Goal: Contribute content: Add original content to the website for others to see

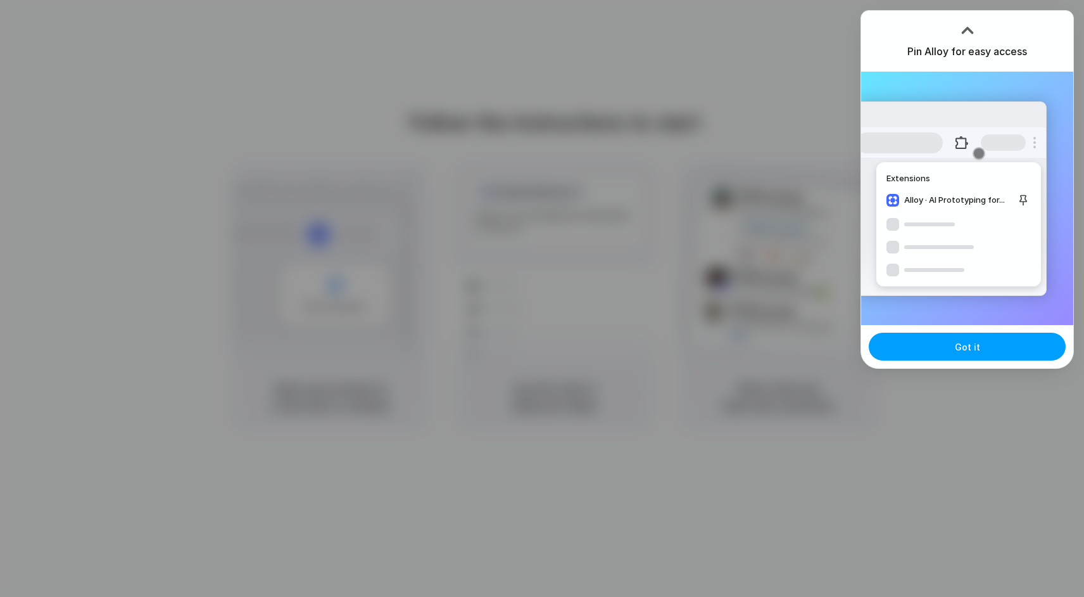
click at [941, 345] on button "Got it" at bounding box center [967, 347] width 197 height 28
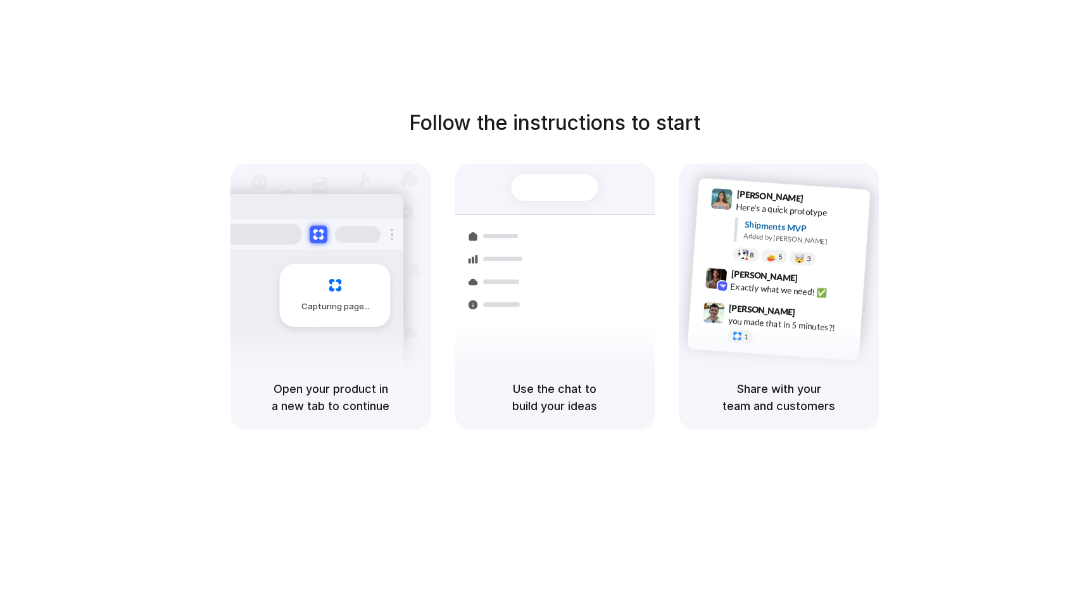
click at [568, 384] on h5 "Use the chat to build your ideas" at bounding box center [555, 397] width 170 height 34
click at [568, 407] on h5 "Use the chat to build your ideas" at bounding box center [555, 397] width 170 height 34
click at [366, 328] on div "Capturing page" at bounding box center [308, 290] width 191 height 194
click at [542, 298] on div at bounding box center [542, 298] width 0 height 0
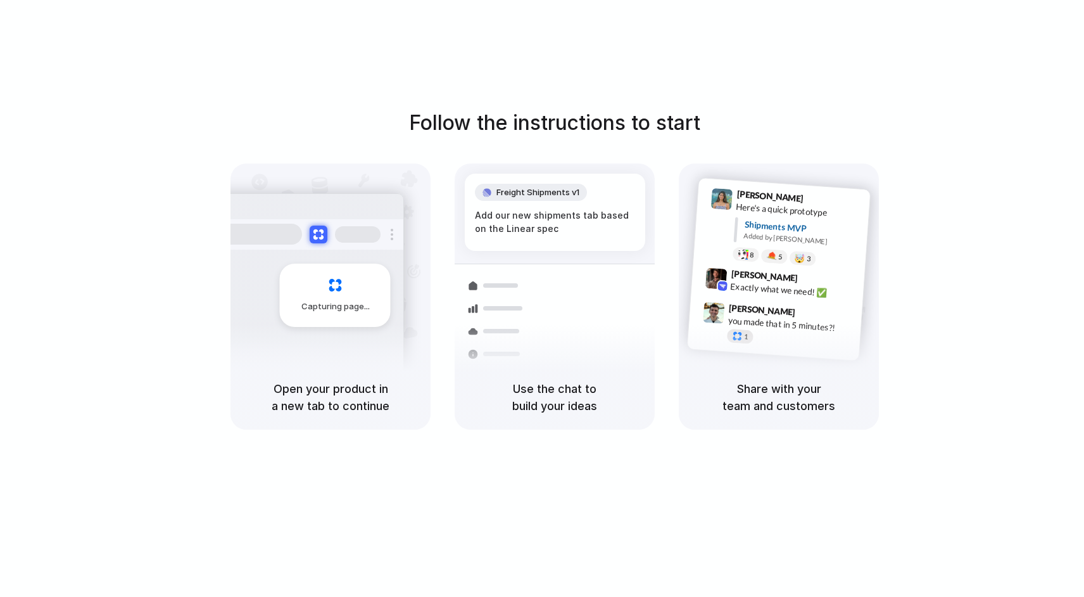
click at [742, 334] on div "1" at bounding box center [740, 335] width 27 height 15
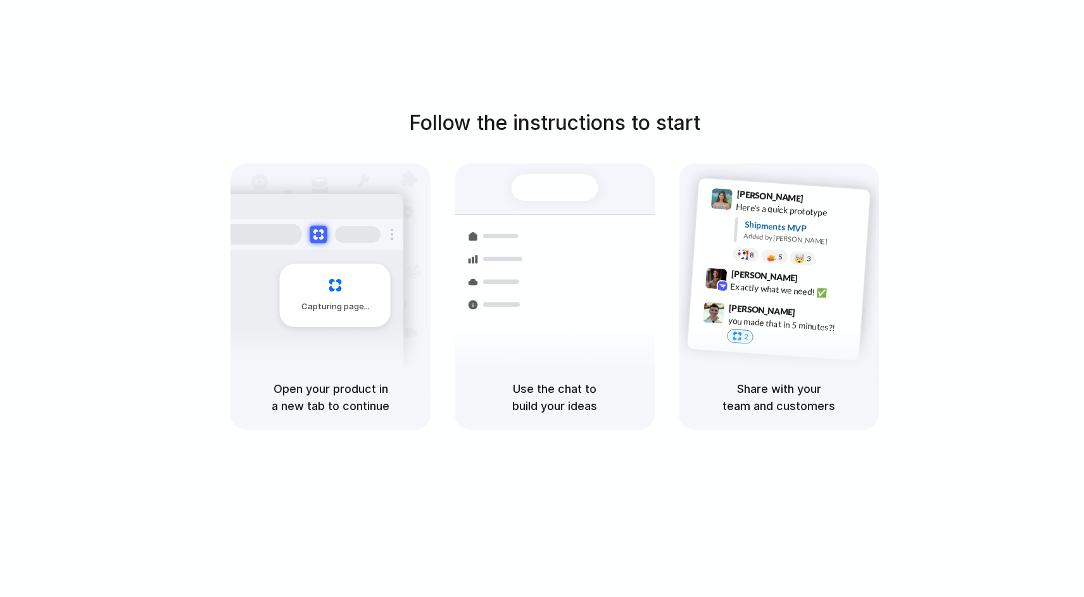
click at [737, 279] on div "Exactly what we need! ✅" at bounding box center [793, 290] width 127 height 22
click at [742, 253] on div at bounding box center [743, 254] width 11 height 10
click at [775, 253] on div at bounding box center [771, 256] width 11 height 10
click at [796, 253] on div "🤯" at bounding box center [800, 258] width 11 height 10
click at [563, 193] on div at bounding box center [555, 187] width 87 height 27
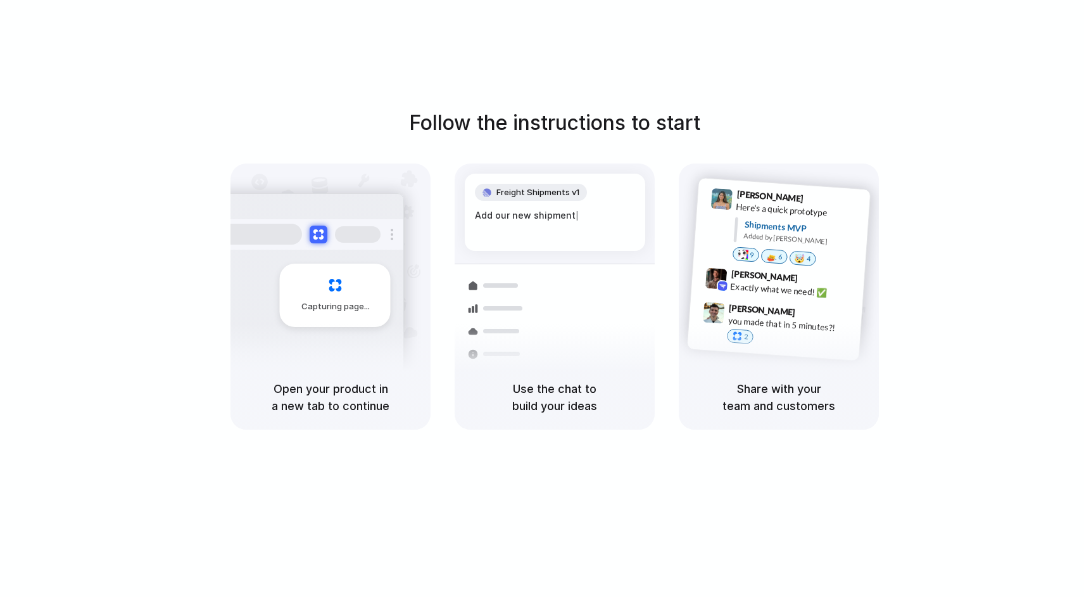
click at [542, 298] on div at bounding box center [542, 298] width 0 height 0
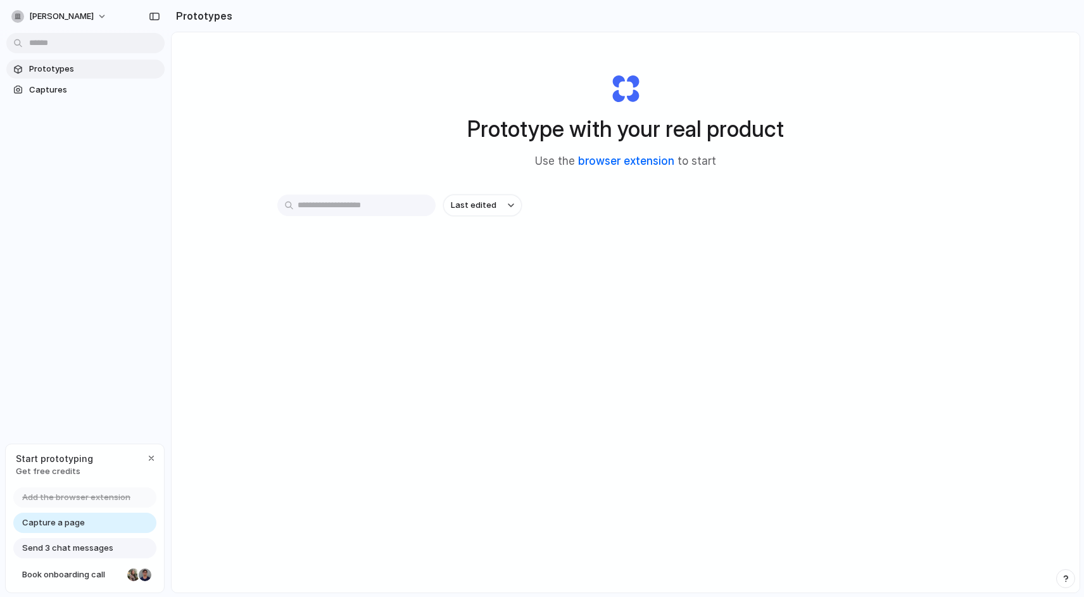
click at [628, 161] on link "browser extension" at bounding box center [626, 161] width 96 height 13
click at [542, 298] on div at bounding box center [542, 298] width 0 height 0
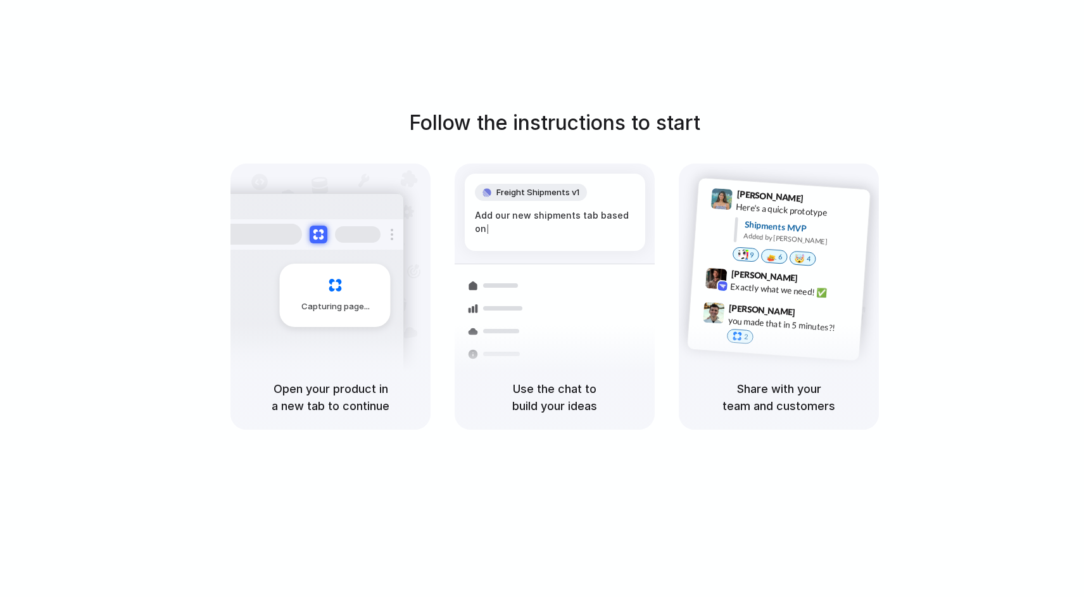
click at [614, 198] on div "Freight Shipments v1" at bounding box center [555, 193] width 160 height 18
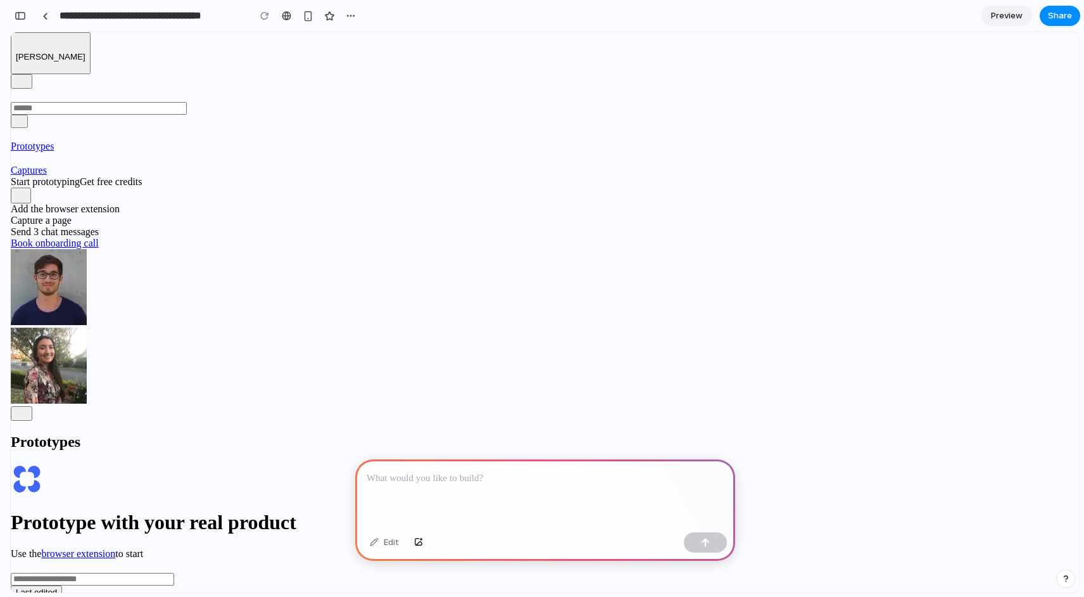
click at [88, 152] on link "Captures" at bounding box center [96, 163] width 171 height 23
click at [54, 141] on span "Prototypes" at bounding box center [32, 146] width 43 height 11
click at [91, 128] on section "Prototypes Captures" at bounding box center [96, 152] width 171 height 48
click at [47, 165] on span "Captures" at bounding box center [29, 170] width 36 height 11
click at [473, 479] on p at bounding box center [545, 478] width 357 height 15
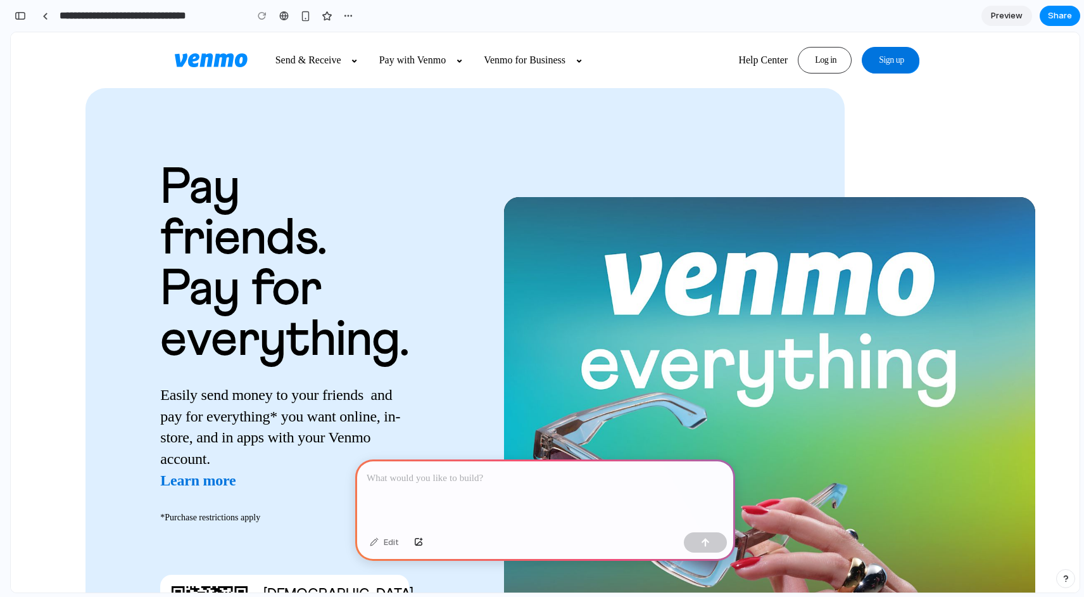
click at [464, 488] on div at bounding box center [545, 493] width 380 height 68
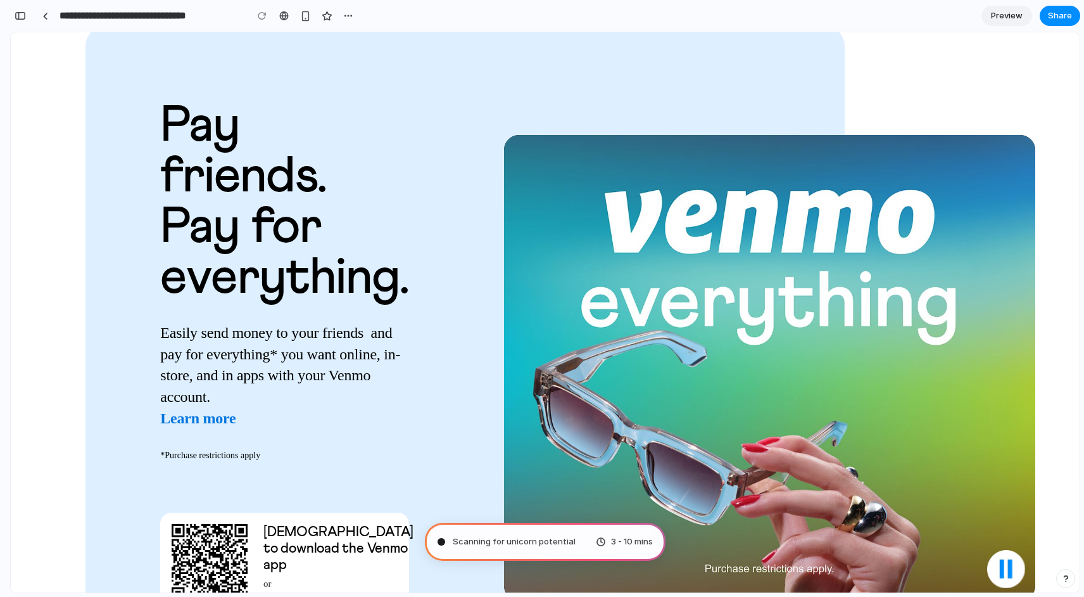
scroll to position [247, 0]
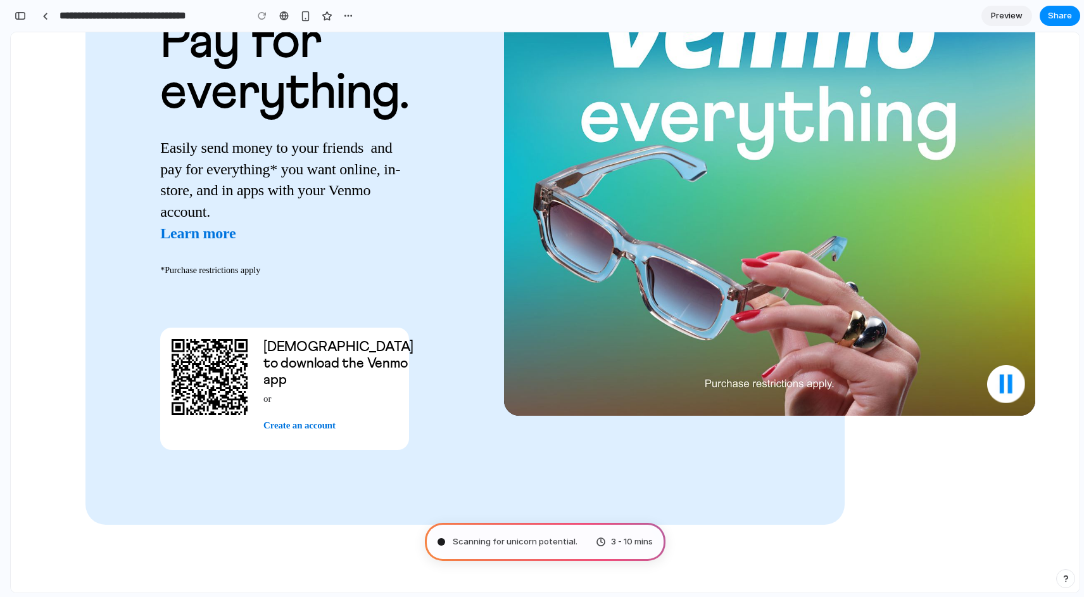
click at [1010, 385] on img "button" at bounding box center [1007, 384] width 38 height 38
click at [1000, 365] on img "button" at bounding box center [1007, 384] width 38 height 38
click at [896, 257] on video at bounding box center [770, 183] width 532 height 466
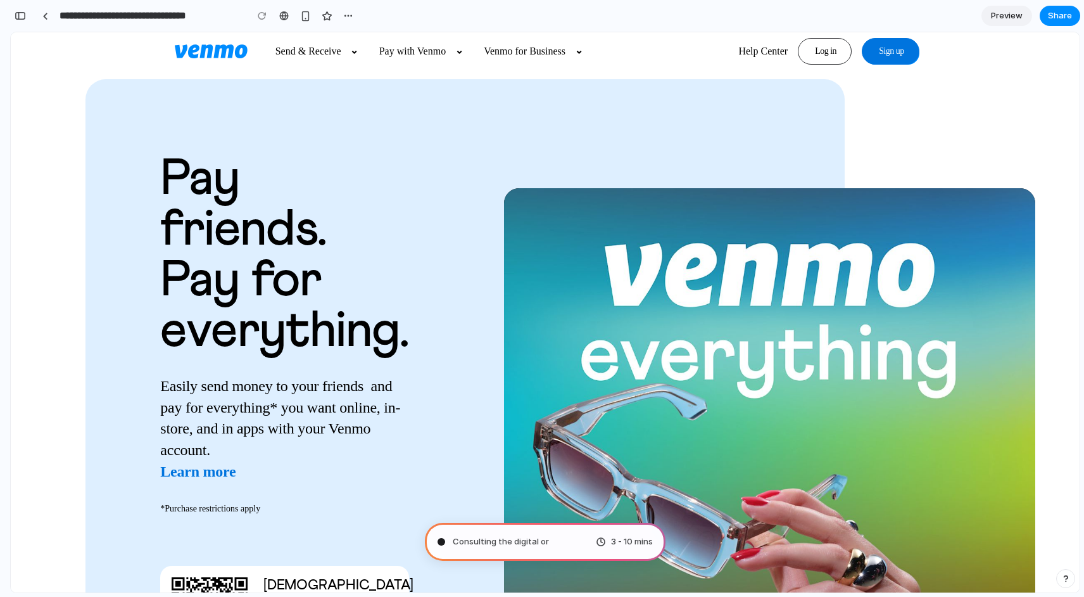
scroll to position [0, 0]
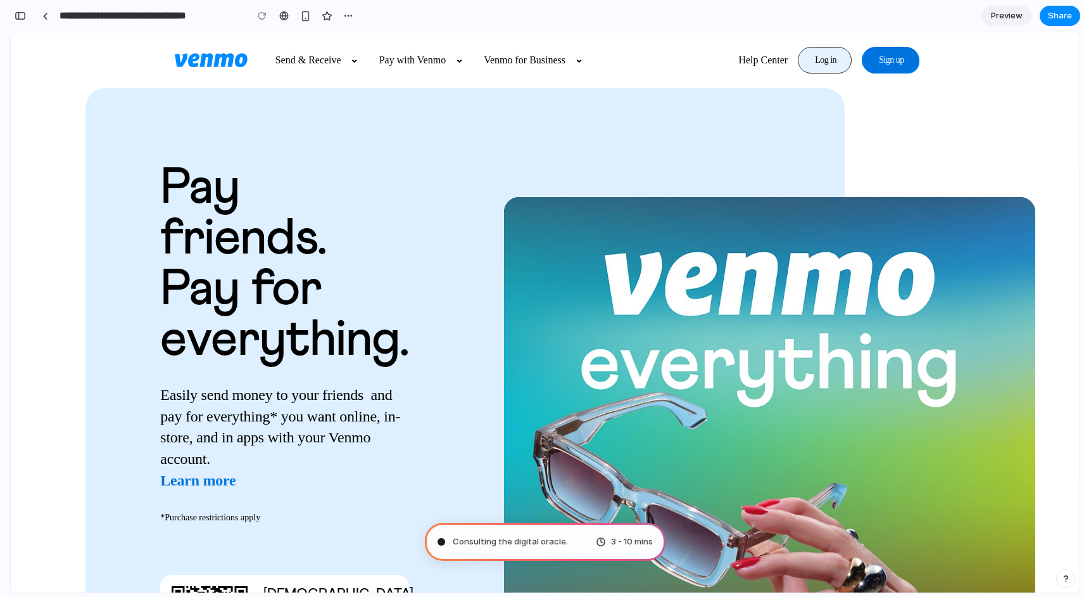
click at [819, 57] on span "Log in" at bounding box center [826, 59] width 22 height 11
click at [886, 62] on span "Sign up" at bounding box center [891, 59] width 25 height 11
click at [827, 62] on span "Log in" at bounding box center [826, 59] width 22 height 11
click at [760, 60] on link "Help Center (opens in a new tab)" at bounding box center [761, 60] width 53 height 13
type input "**********"
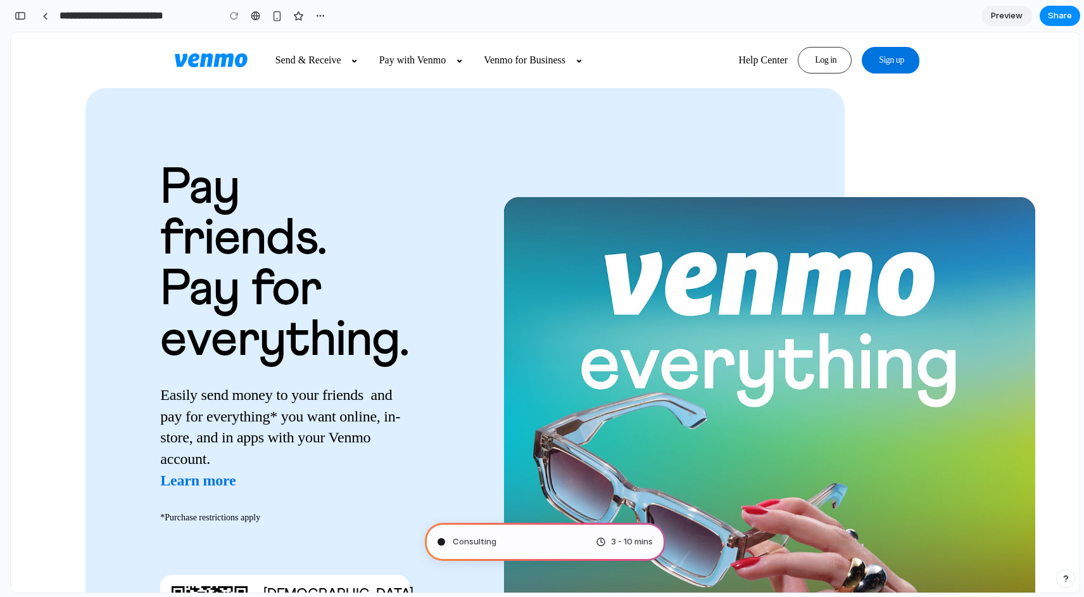
click at [555, 63] on h3 "Venmo for Business" at bounding box center [525, 59] width 82 height 11
click at [542, 298] on div at bounding box center [542, 298] width 0 height 0
click at [999, 11] on span "Preview" at bounding box center [1007, 16] width 32 height 13
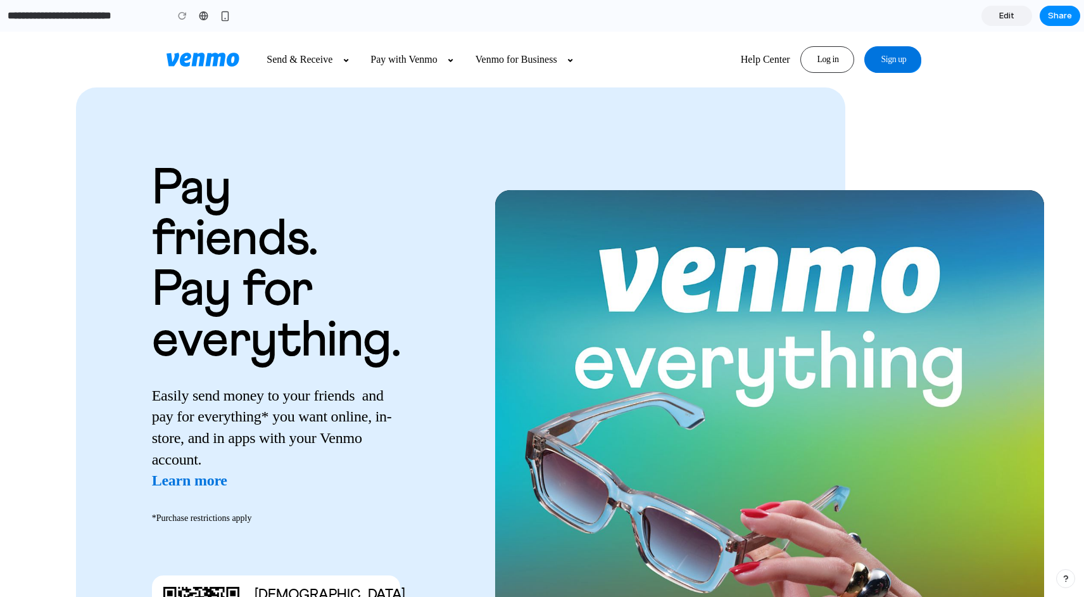
click at [1008, 20] on span "Edit" at bounding box center [1007, 16] width 15 height 13
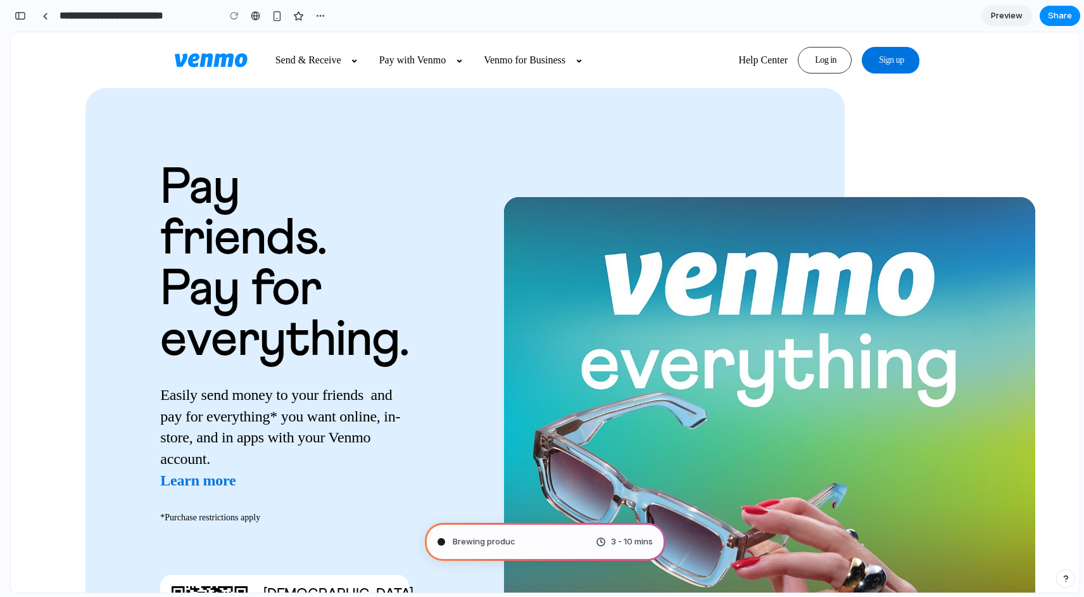
click at [1004, 16] on span "Preview" at bounding box center [1007, 16] width 32 height 13
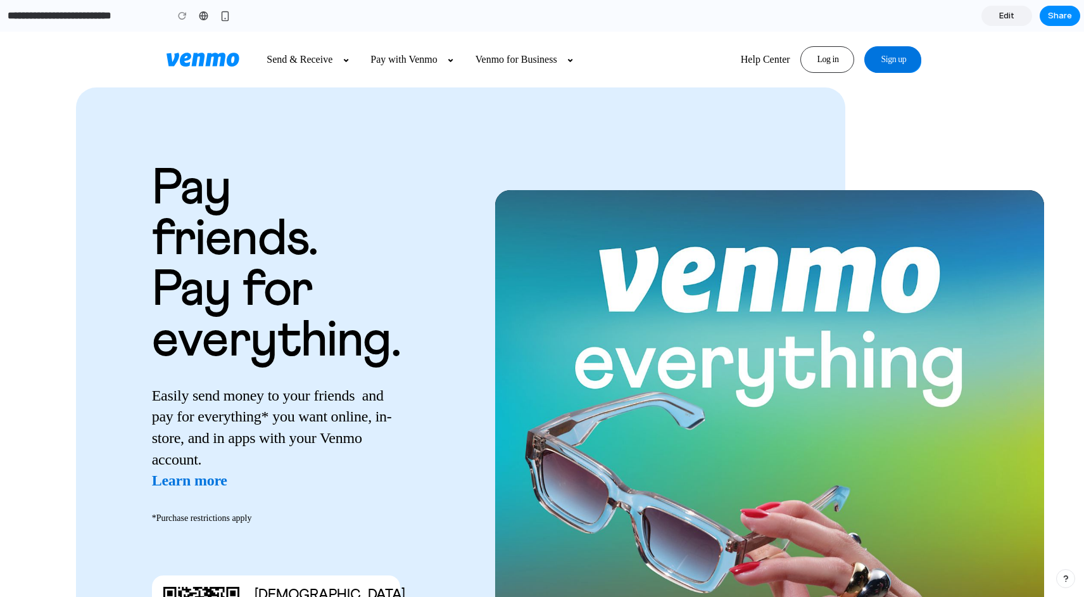
click at [1004, 16] on span "Edit" at bounding box center [1007, 16] width 15 height 13
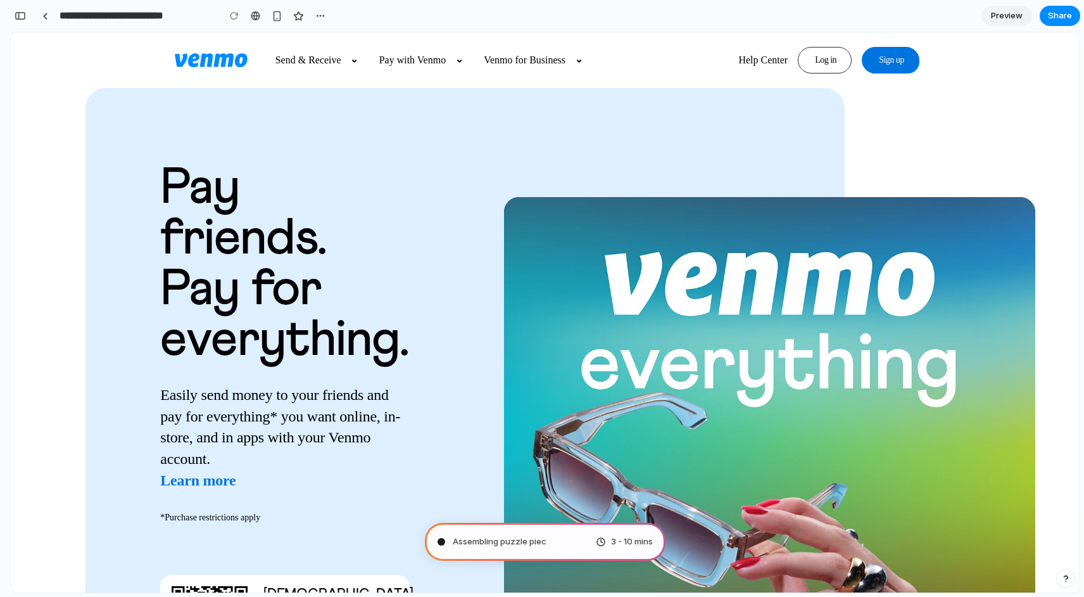
scroll to position [289, 0]
click at [530, 545] on span "Assembling puzzle pieces ..." at bounding box center [507, 541] width 109 height 13
click at [530, 545] on span "Assembling puzzle pieces" at bounding box center [504, 541] width 103 height 13
click at [530, 542] on span "Assembling puzzle pieces ." at bounding box center [505, 541] width 105 height 13
click at [530, 542] on span "Assembling puzzle pieces .." at bounding box center [506, 541] width 107 height 13
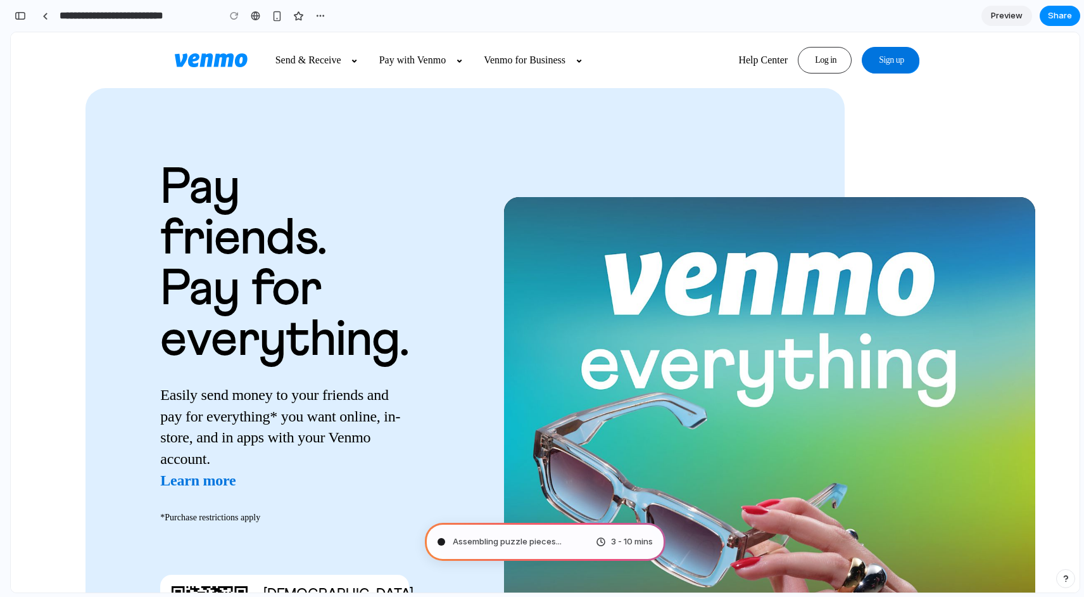
click at [530, 542] on span "Assembling puzzle pieces ..." at bounding box center [507, 541] width 109 height 13
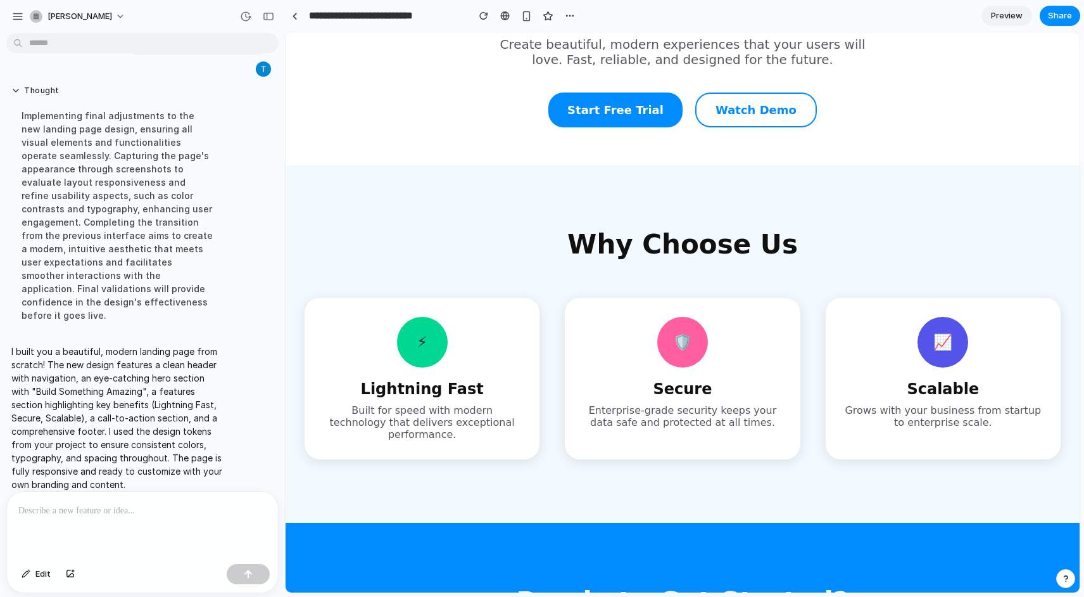
scroll to position [0, 0]
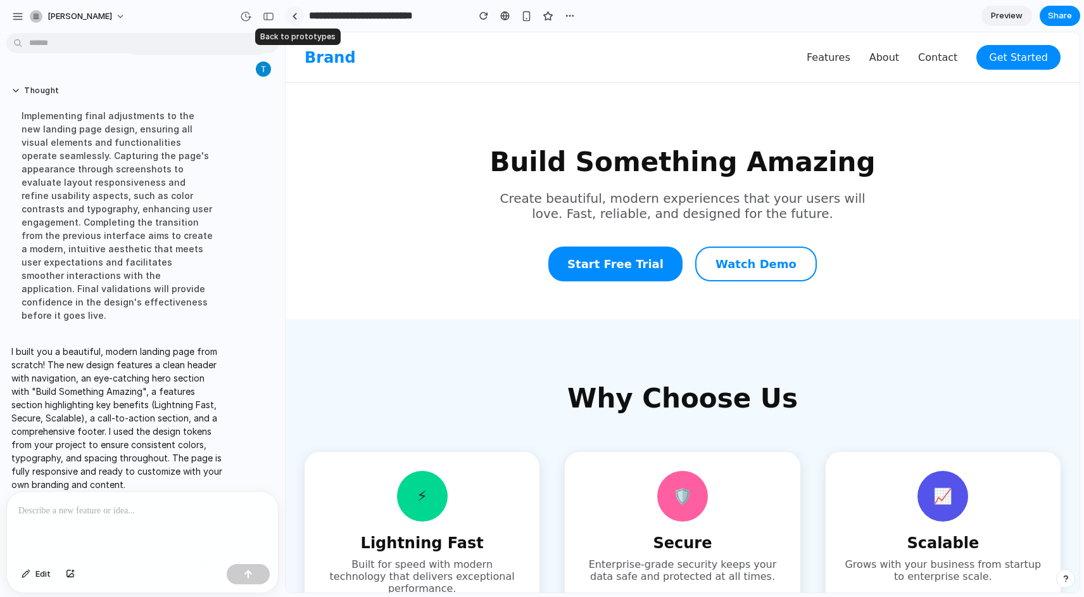
click at [296, 18] on div at bounding box center [295, 16] width 6 height 7
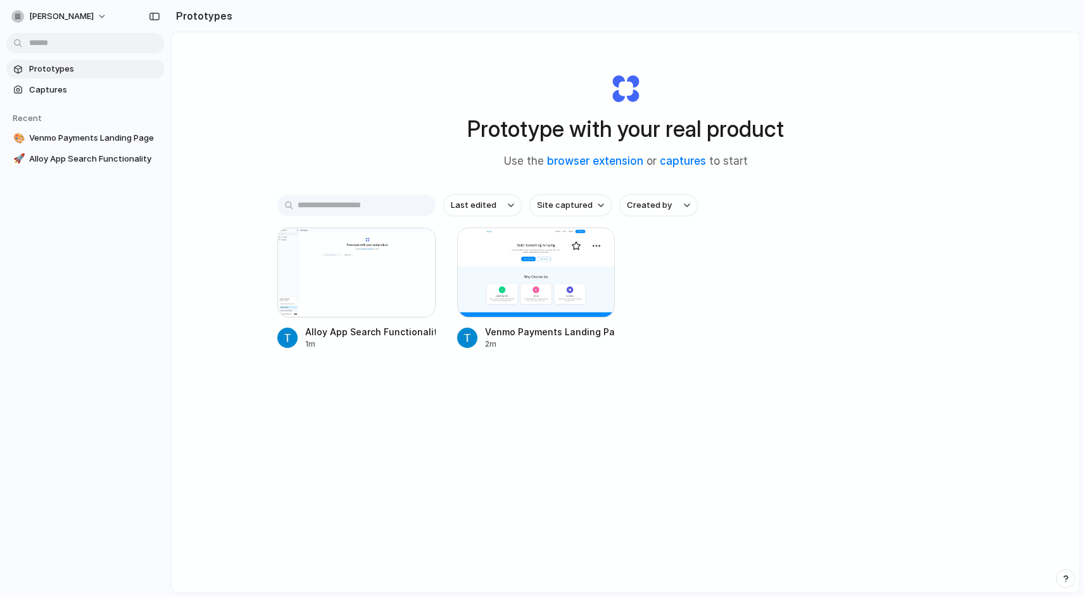
click at [516, 257] on div at bounding box center [536, 272] width 158 height 90
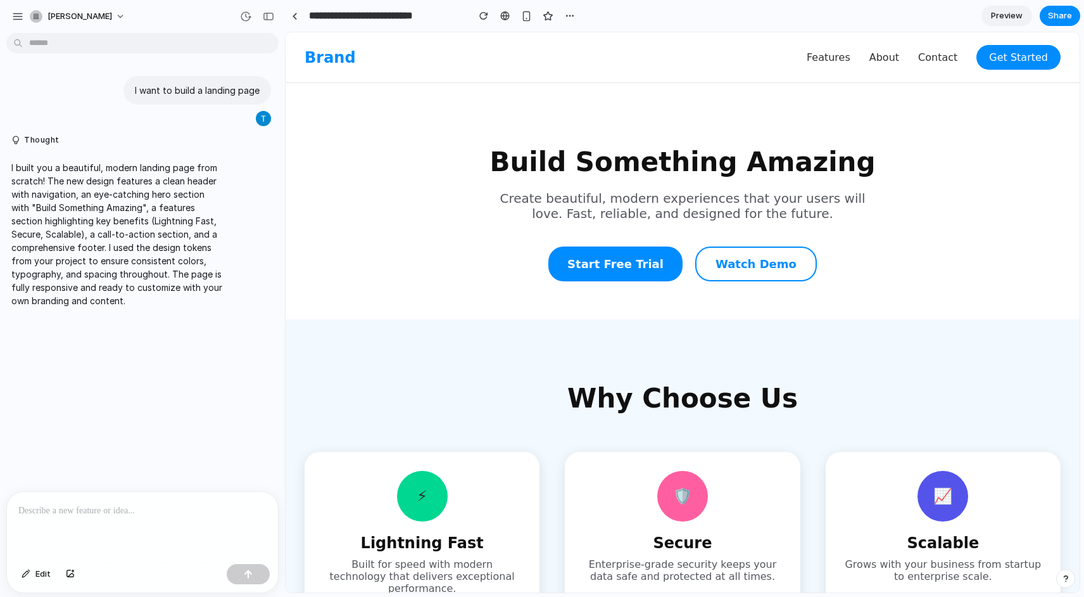
click at [625, 264] on button "Start Free Trial" at bounding box center [616, 263] width 134 height 35
click at [733, 267] on button "Watch Demo" at bounding box center [757, 263] width 122 height 35
click at [302, 13] on link at bounding box center [294, 15] width 19 height 19
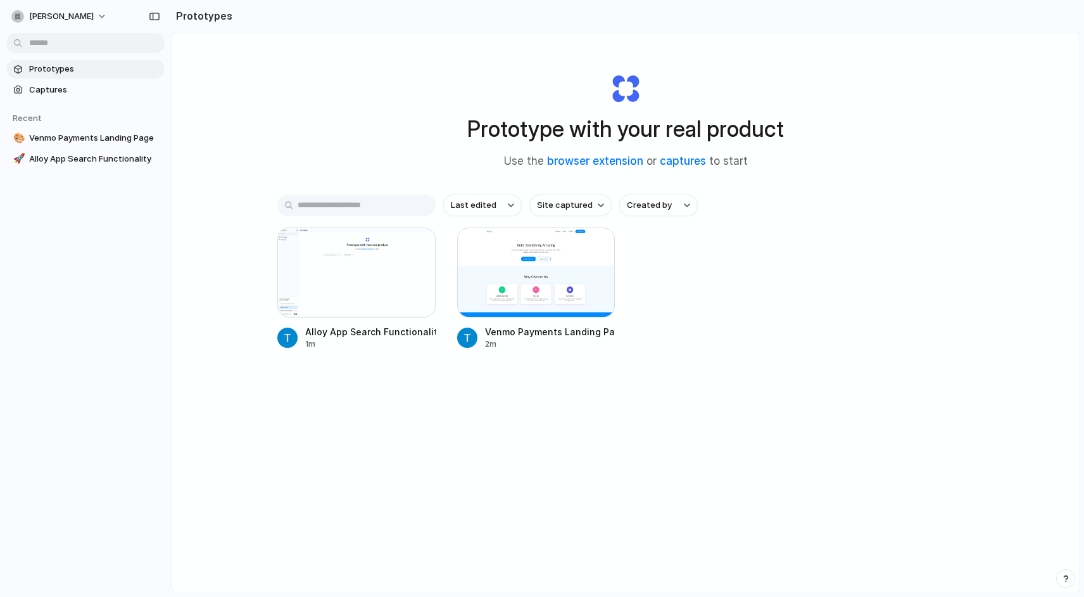
click at [118, 56] on div "Prototypes Captures Recent 🎨 Venmo Payments Landing Page 🚀 Alloy App Search Fun…" at bounding box center [85, 167] width 171 height 334
click at [597, 213] on button "Site captured" at bounding box center [571, 205] width 82 height 22
click at [589, 276] on li "alloy.app" at bounding box center [583, 281] width 103 height 20
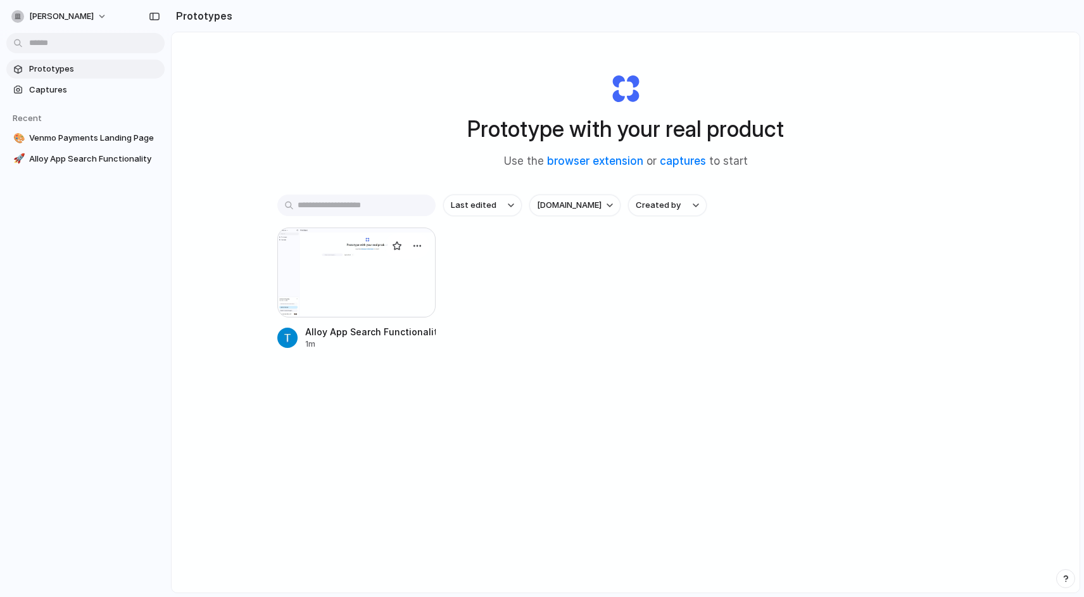
click at [383, 277] on div at bounding box center [356, 272] width 158 height 90
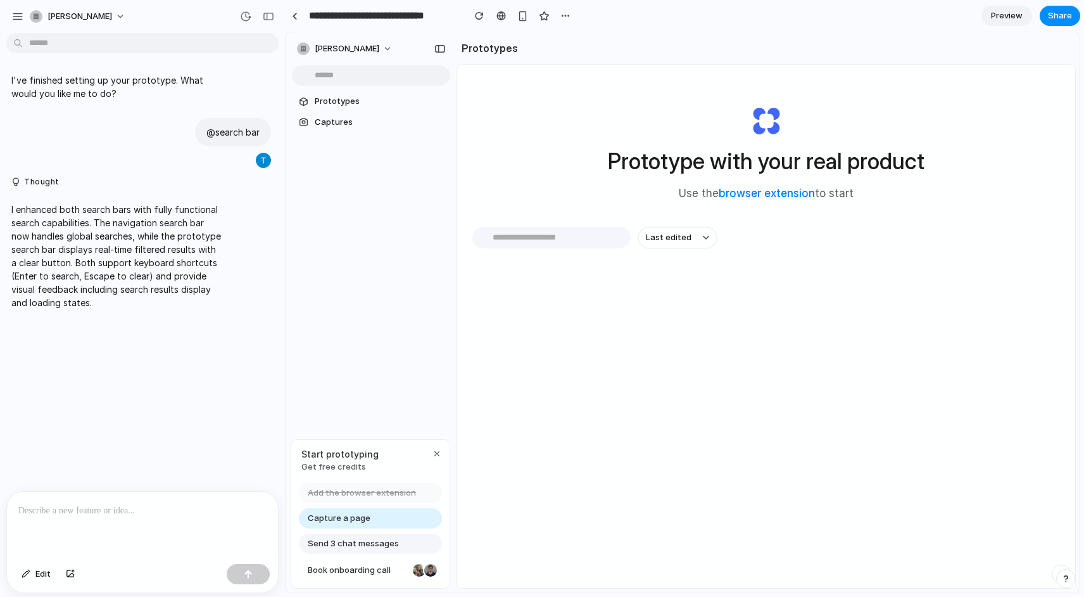
click at [542, 298] on div at bounding box center [542, 298] width 0 height 0
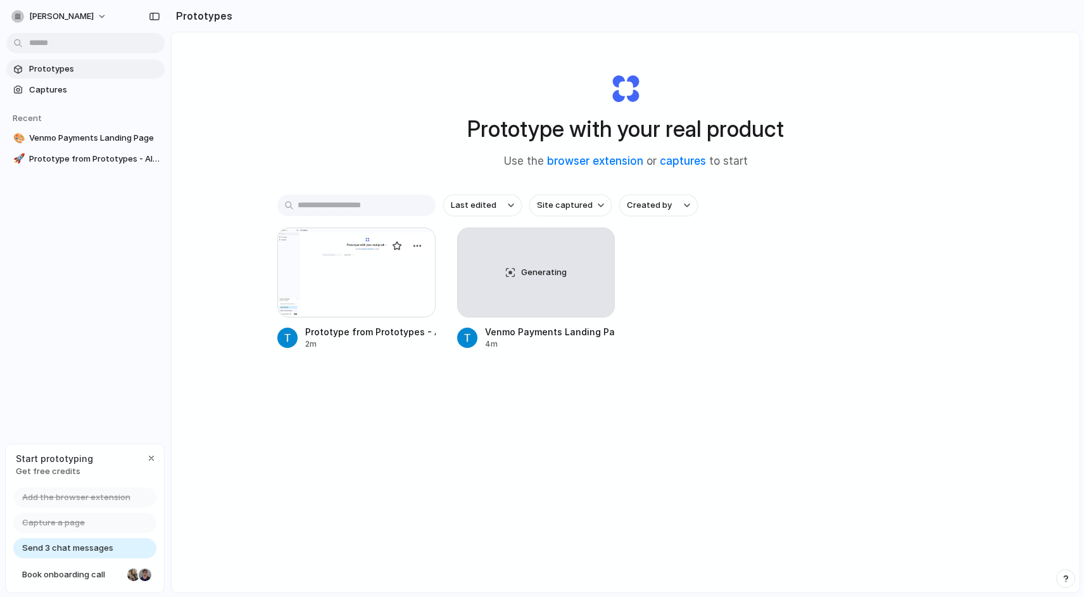
click at [374, 273] on div at bounding box center [356, 272] width 158 height 90
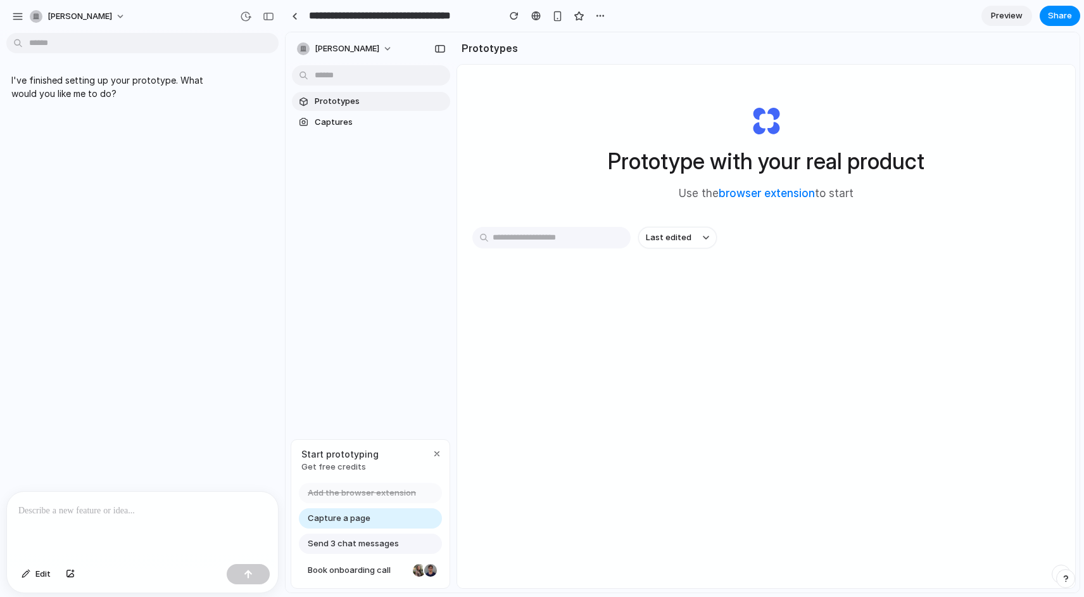
click at [336, 96] on span "Prototypes" at bounding box center [380, 101] width 130 height 13
click at [361, 125] on span "Captures" at bounding box center [380, 122] width 130 height 13
click at [353, 125] on span "Captures" at bounding box center [380, 122] width 130 height 13
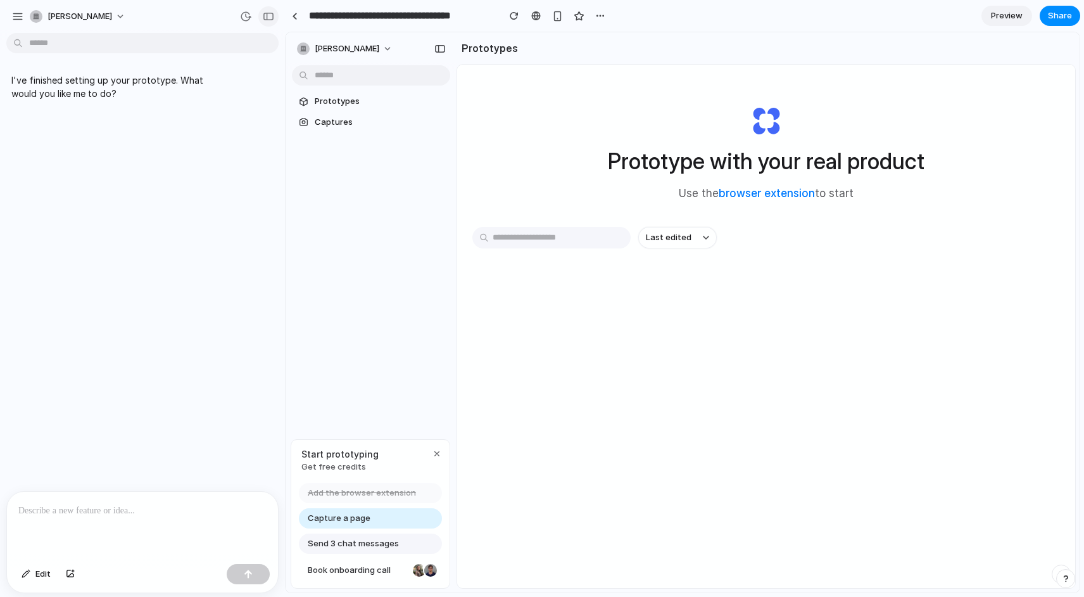
click at [267, 15] on div "button" at bounding box center [268, 16] width 11 height 9
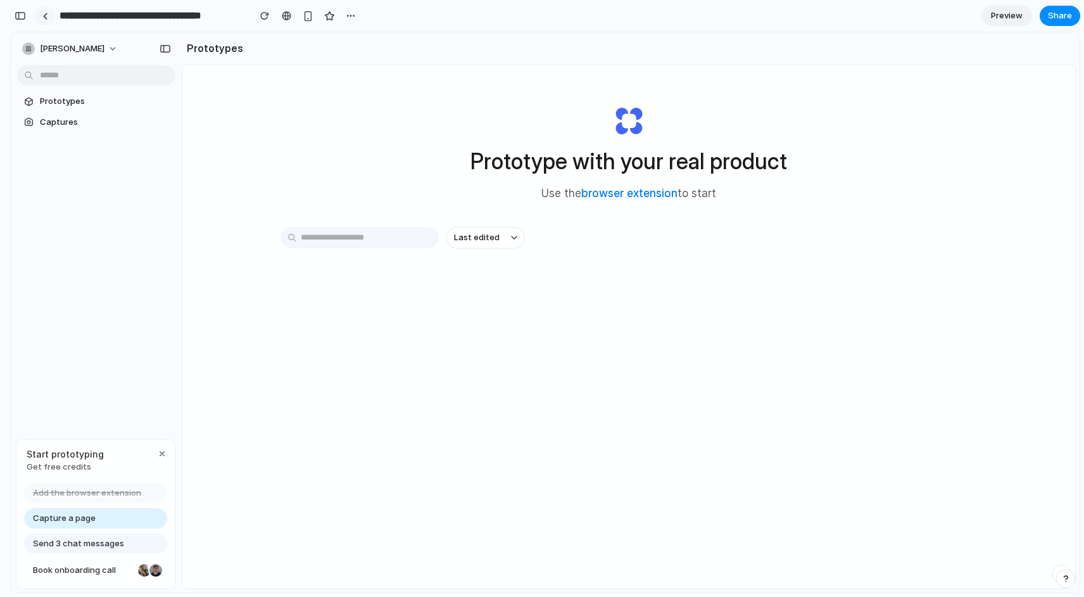
click at [42, 20] on link at bounding box center [44, 15] width 19 height 19
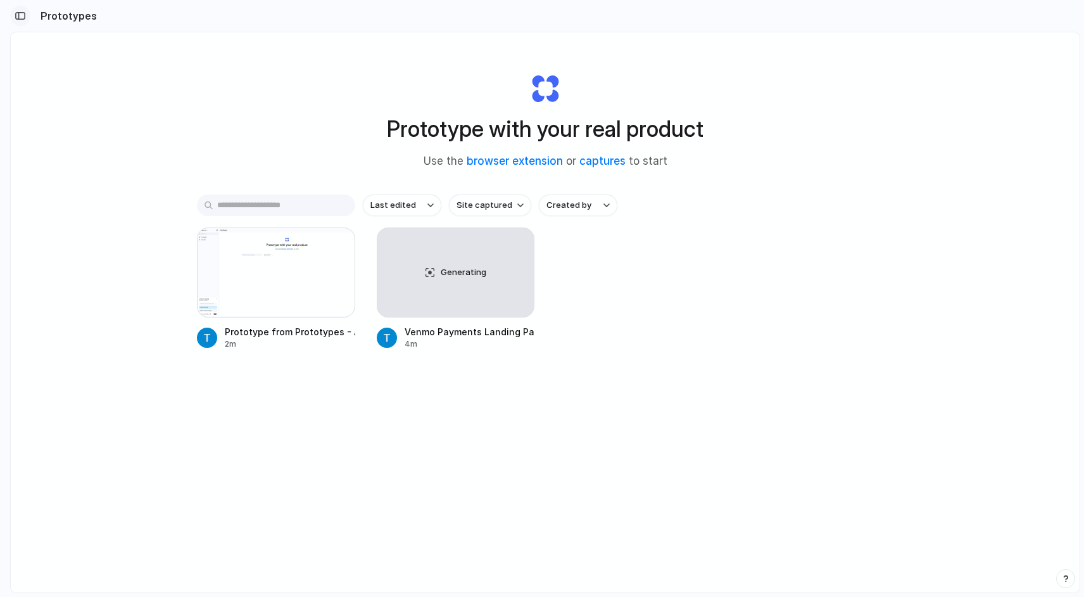
click at [22, 15] on div "button" at bounding box center [20, 15] width 11 height 9
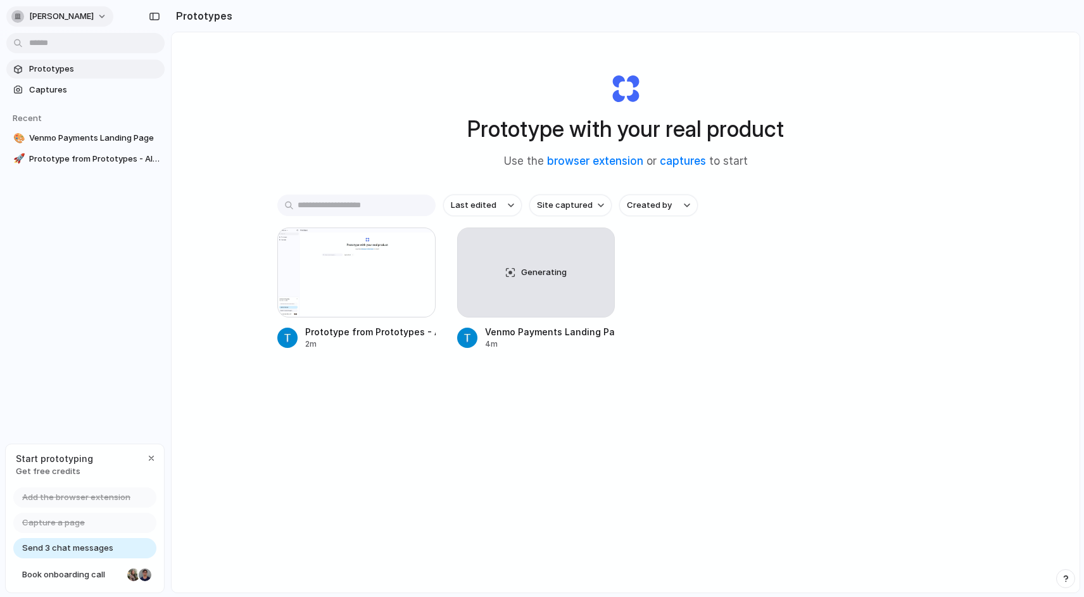
click at [34, 16] on span "tony-liao" at bounding box center [61, 16] width 65 height 13
click at [151, 129] on li "Dark" at bounding box center [154, 126] width 75 height 20
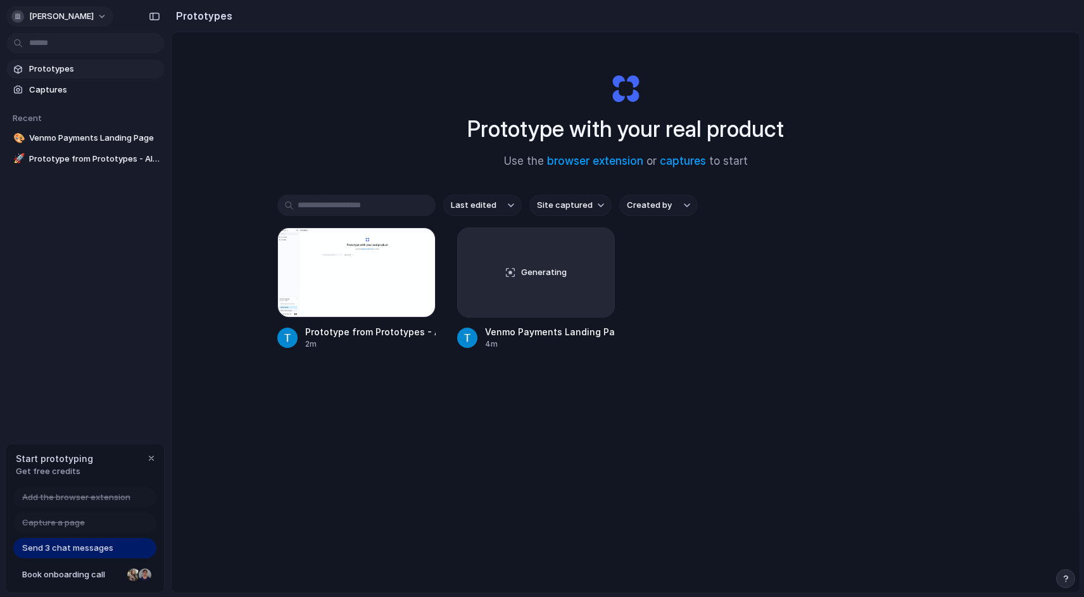
click at [67, 17] on span "tony-liao" at bounding box center [61, 16] width 65 height 13
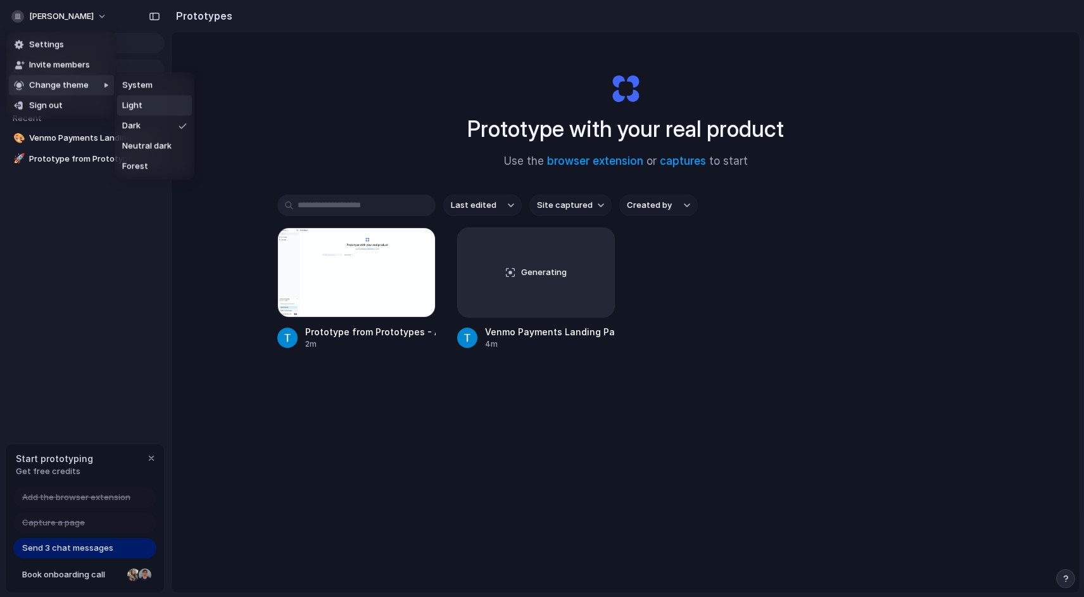
click at [169, 98] on li "Light" at bounding box center [154, 106] width 75 height 20
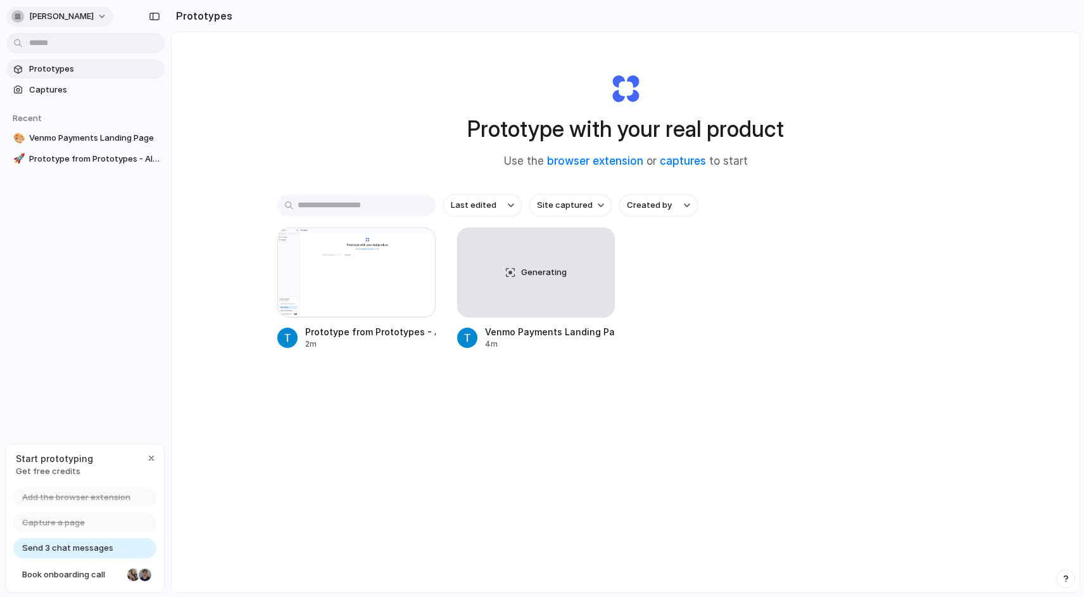
click at [70, 22] on button "tony-liao" at bounding box center [59, 16] width 107 height 20
click at [257, 68] on div "Settings Invite members Change theme Sign out" at bounding box center [542, 298] width 1084 height 597
click at [149, 455] on div "button" at bounding box center [151, 458] width 10 height 10
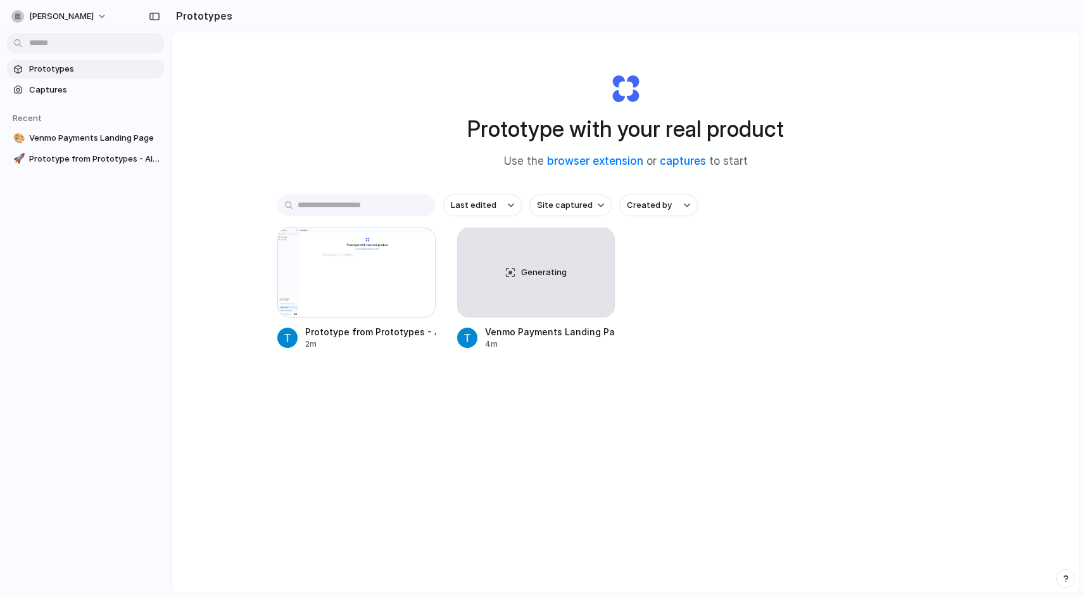
click at [363, 200] on input "text" at bounding box center [356, 205] width 158 height 22
click at [454, 181] on div "Prototype with your real product Use the browser extension or captures to start" at bounding box center [625, 116] width 507 height 137
click at [350, 276] on div at bounding box center [356, 272] width 158 height 90
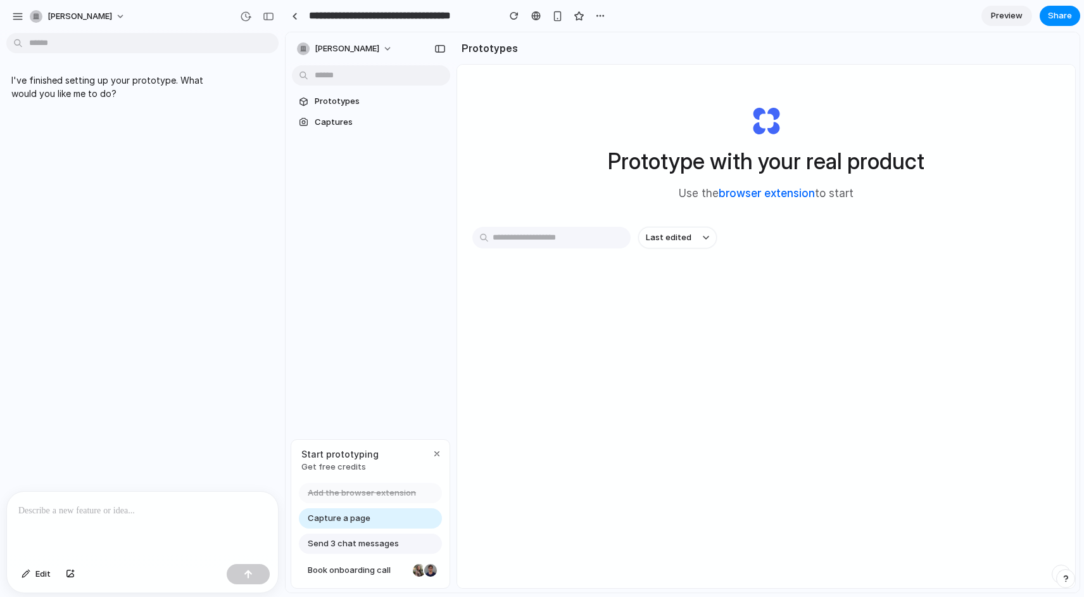
click at [742, 189] on link "browser extension" at bounding box center [767, 193] width 96 height 13
click at [543, 236] on input "text" at bounding box center [552, 238] width 158 height 22
click at [677, 198] on div "Prototype with your real product Use the browser extension to start" at bounding box center [766, 148] width 507 height 137
click at [694, 160] on h1 "Prototype with your real product" at bounding box center [766, 161] width 317 height 34
click at [298, 18] on link at bounding box center [294, 15] width 19 height 19
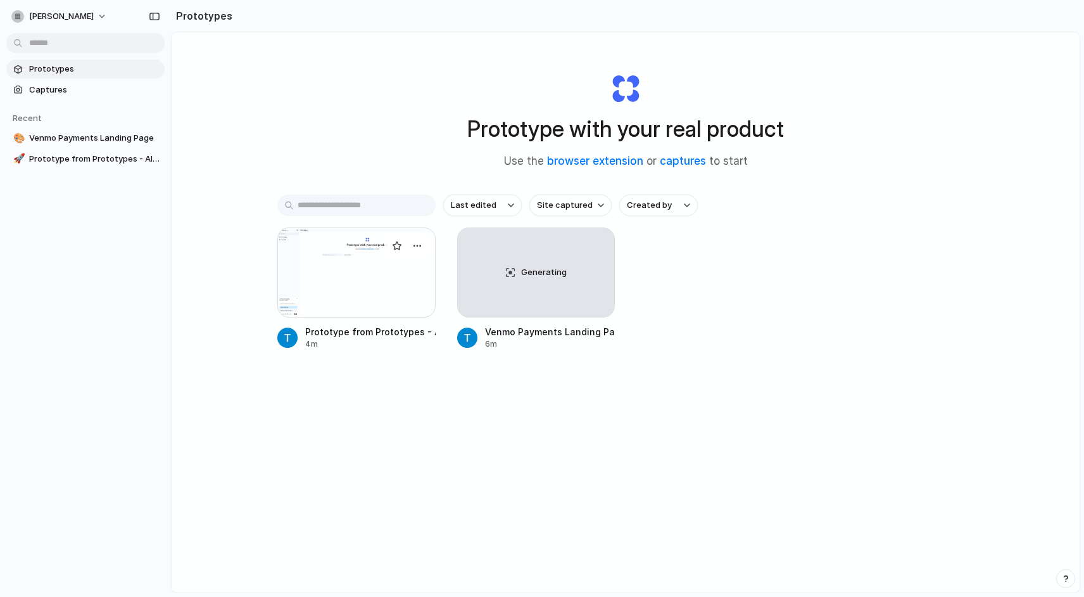
click at [331, 317] on div at bounding box center [356, 272] width 158 height 90
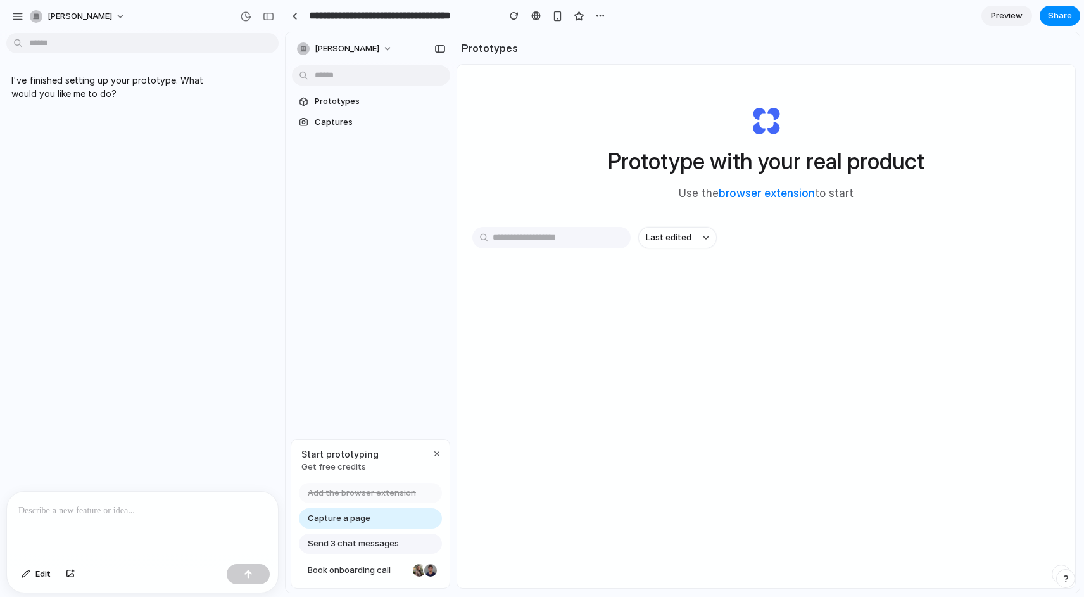
click at [556, 239] on input "text" at bounding box center [552, 238] width 158 height 22
type input "*"
click at [162, 513] on p at bounding box center [142, 510] width 248 height 15
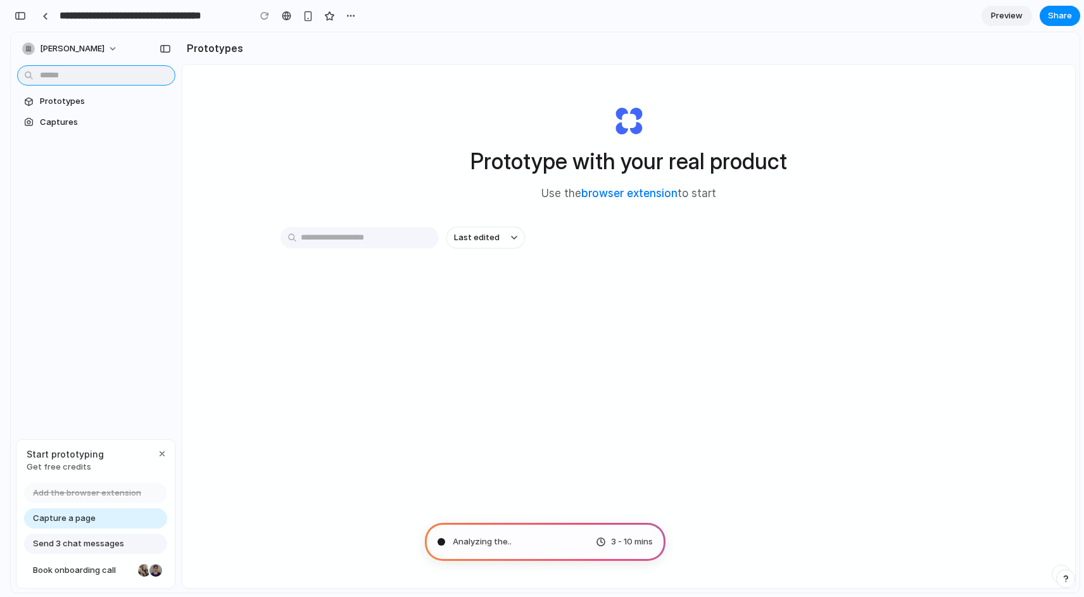
click at [127, 78] on input "text" at bounding box center [96, 75] width 158 height 20
click at [127, 76] on input "text" at bounding box center [96, 75] width 158 height 20
click at [106, 111] on section "Prototypes Captures" at bounding box center [96, 110] width 171 height 42
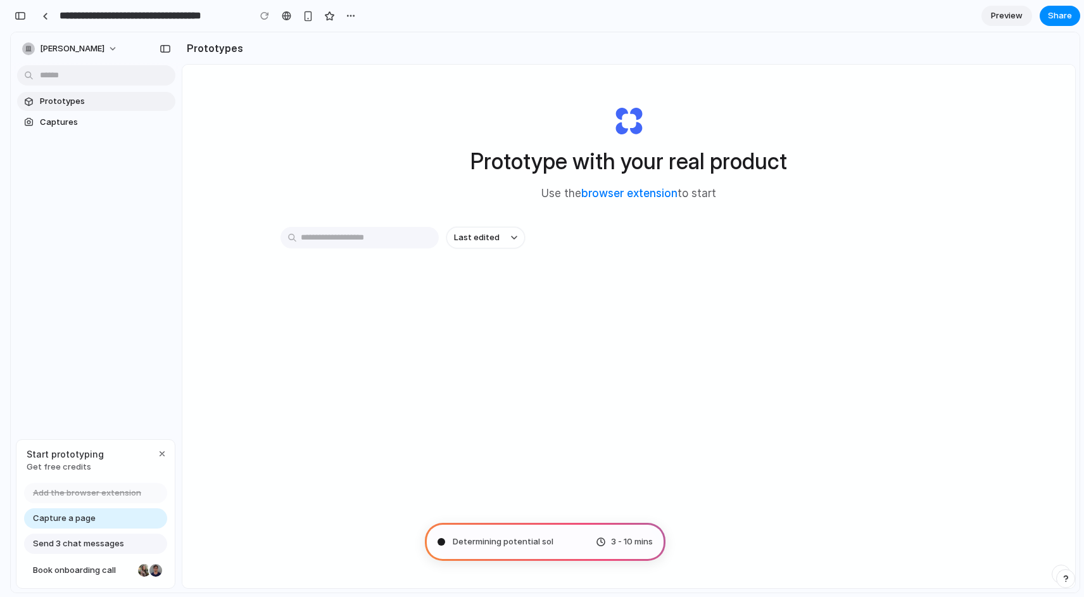
click at [106, 107] on span "Prototypes" at bounding box center [105, 101] width 130 height 13
click at [106, 115] on link "Captures" at bounding box center [96, 122] width 158 height 19
click at [104, 121] on span "Captures" at bounding box center [105, 122] width 130 height 13
click at [104, 98] on span "Prototypes" at bounding box center [105, 101] width 130 height 13
click at [105, 197] on div "Prototypes Captures" at bounding box center [96, 164] width 171 height 265
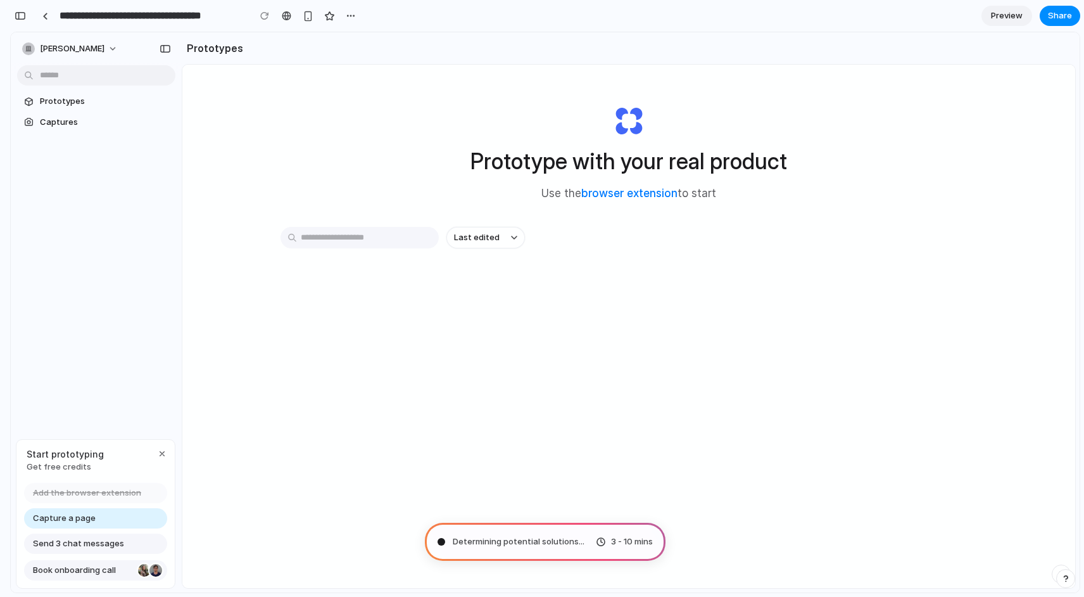
click at [130, 564] on span "Book onboarding call" at bounding box center [83, 570] width 100 height 13
click at [130, 542] on div "Send 3 chat messages" at bounding box center [95, 543] width 143 height 20
click at [127, 509] on div "Capture a page" at bounding box center [95, 518] width 143 height 20
type input "**********"
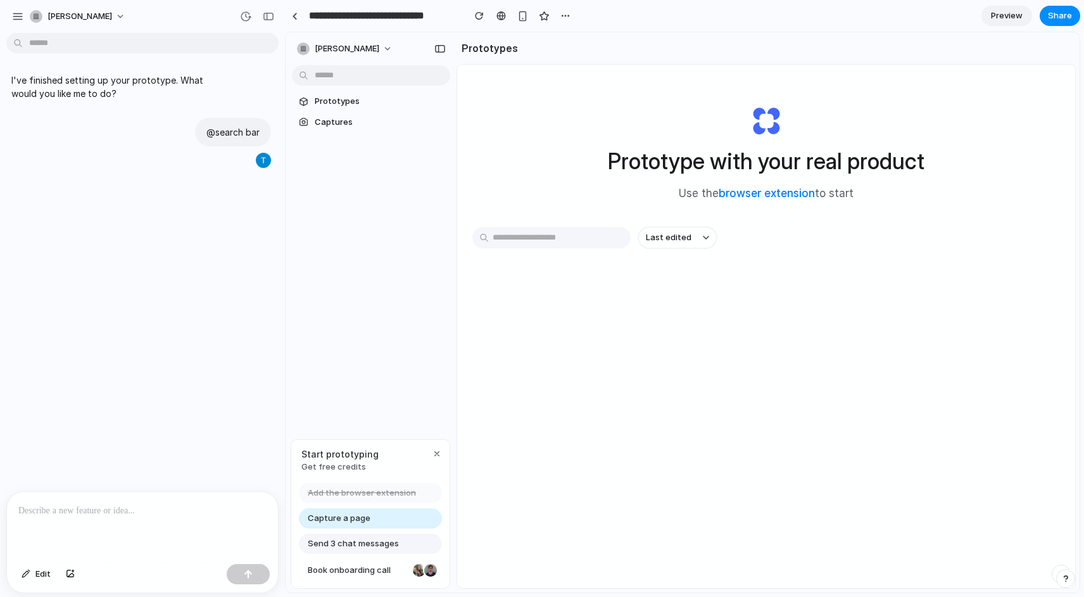
click at [67, 514] on p at bounding box center [142, 510] width 248 height 15
click at [177, 386] on div "I've finished setting up your prototype. What would you like me to do? @search …" at bounding box center [138, 264] width 277 height 453
click at [331, 312] on div "tony-liao Prototypes Captures Start prototyping Get free credits Add the browse…" at bounding box center [371, 312] width 171 height 560
click at [99, 183] on span "Dusting off the thinking cap ..." at bounding box center [100, 180] width 135 height 13
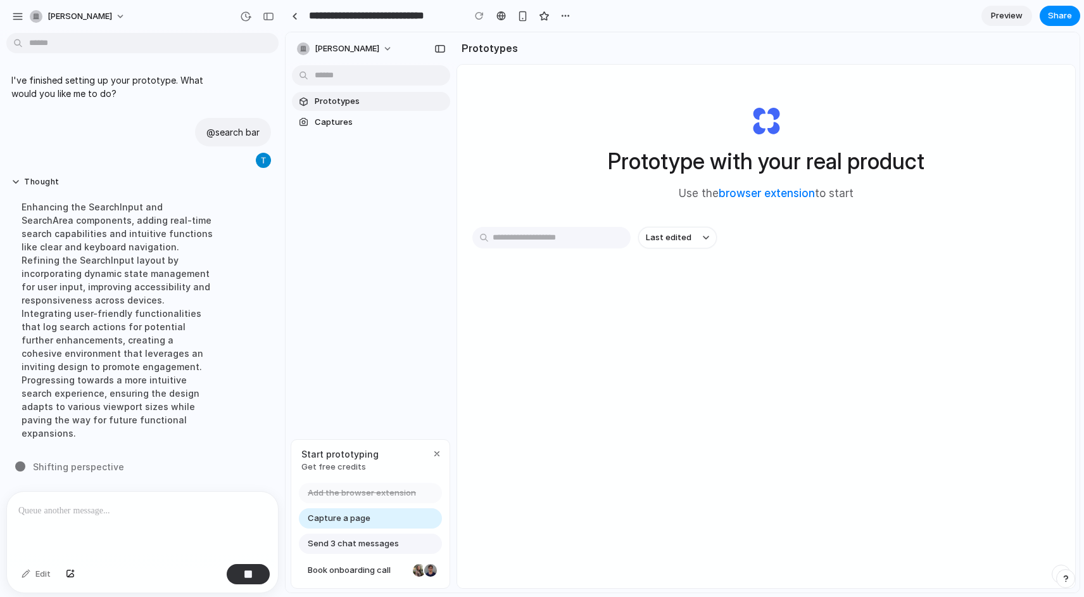
click at [339, 100] on span "Prototypes" at bounding box center [380, 101] width 130 height 13
click at [338, 119] on span "Captures" at bounding box center [380, 122] width 130 height 13
click at [346, 97] on span "Prototypes" at bounding box center [380, 101] width 130 height 13
click at [346, 124] on span "Captures" at bounding box center [380, 122] width 130 height 13
click at [346, 105] on span "Prototypes" at bounding box center [380, 101] width 130 height 13
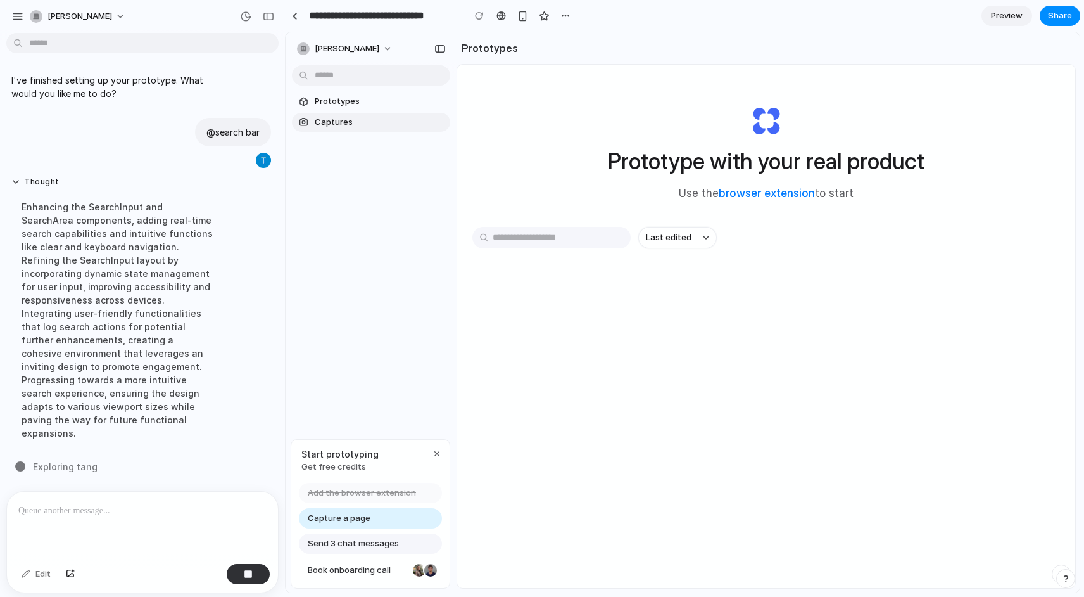
click at [346, 127] on span "Captures" at bounding box center [380, 122] width 130 height 13
click at [365, 117] on span "Captures" at bounding box center [380, 122] width 130 height 13
click at [357, 45] on button "tony-liao" at bounding box center [345, 49] width 107 height 20
click at [364, 55] on button "tony-liao" at bounding box center [345, 49] width 107 height 20
click at [296, 15] on div at bounding box center [295, 16] width 6 height 7
